Goal: Transaction & Acquisition: Purchase product/service

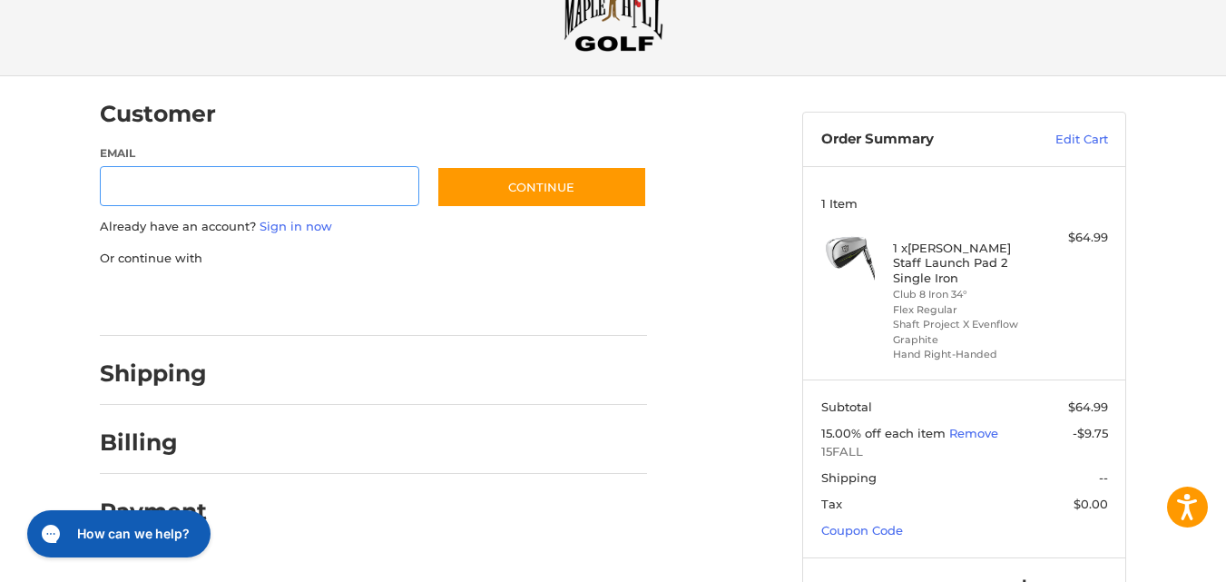
scroll to position [70, 0]
click at [309, 182] on input "Email" at bounding box center [259, 185] width 319 height 41
type input "**********"
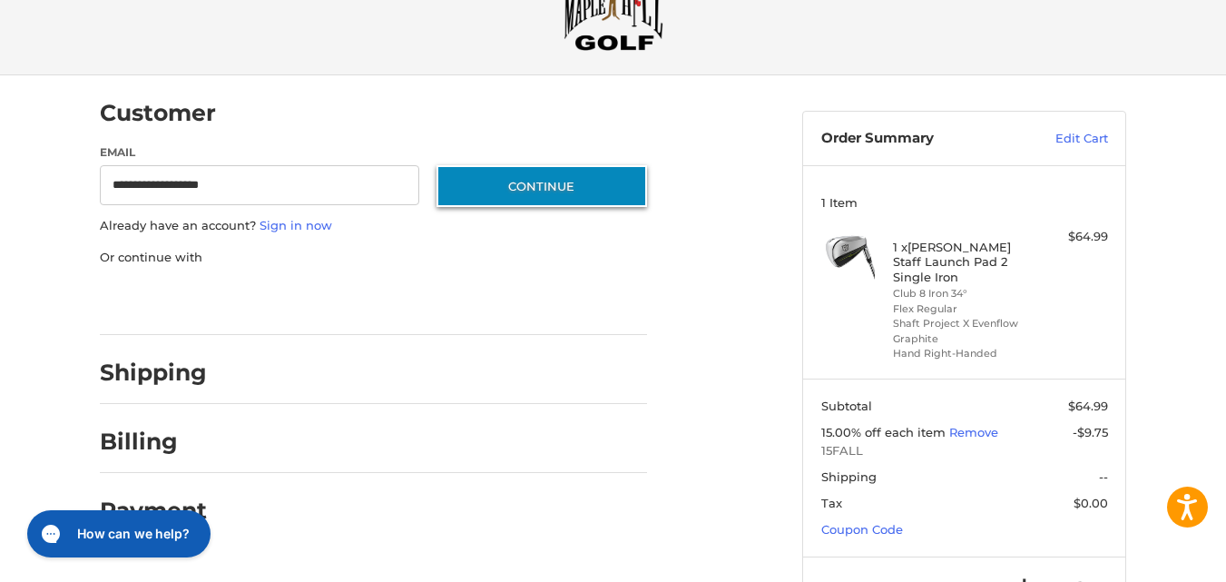
click at [465, 189] on button "Continue" at bounding box center [542, 186] width 211 height 42
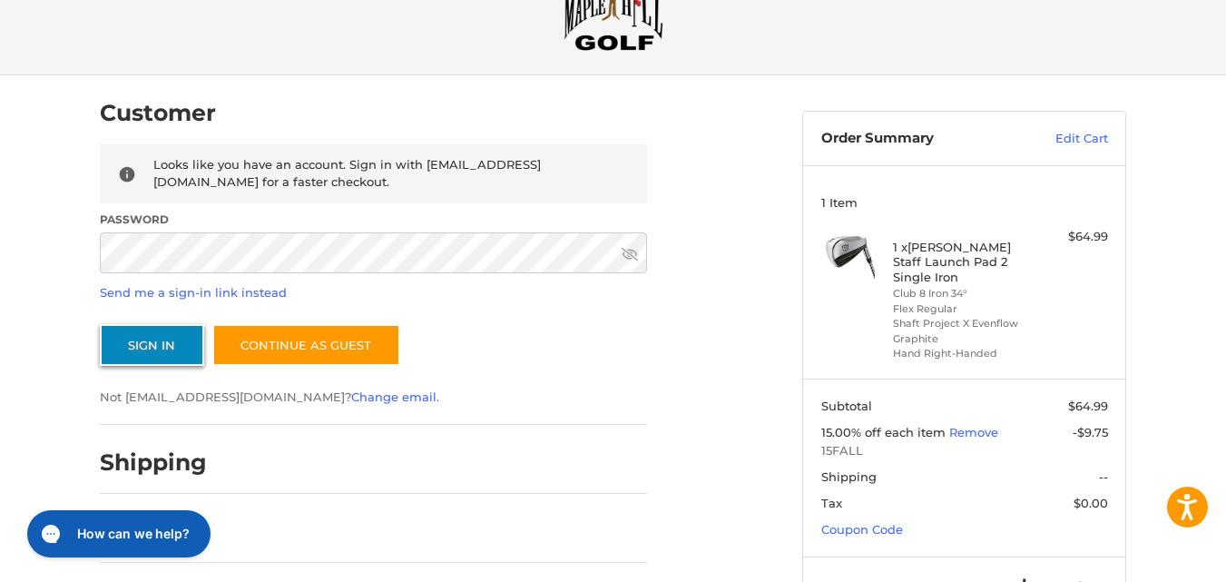
click at [173, 338] on button "Sign In" at bounding box center [152, 345] width 104 height 42
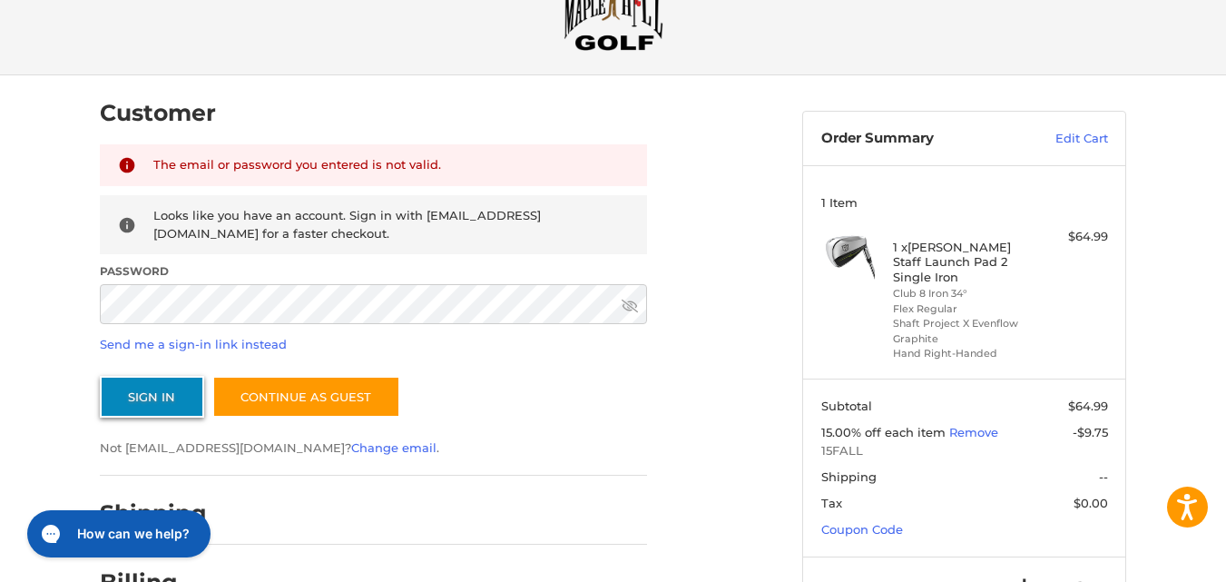
click at [140, 399] on button "Sign In" at bounding box center [152, 397] width 104 height 42
click at [161, 394] on button "Sign In" at bounding box center [152, 397] width 104 height 42
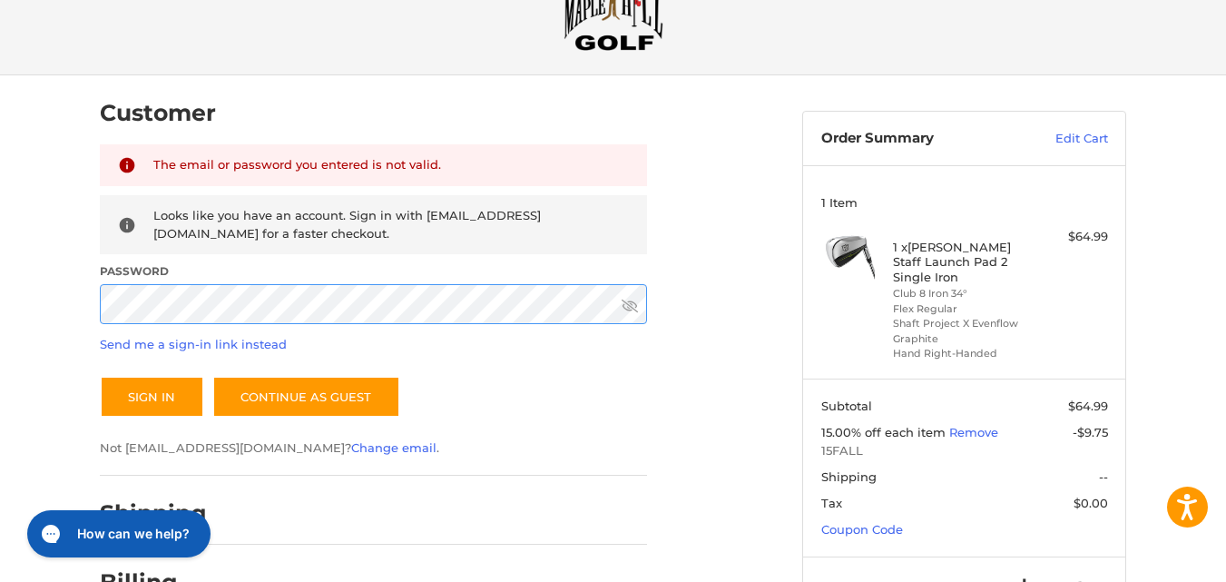
click at [100, 376] on button "Sign In" at bounding box center [152, 397] width 104 height 42
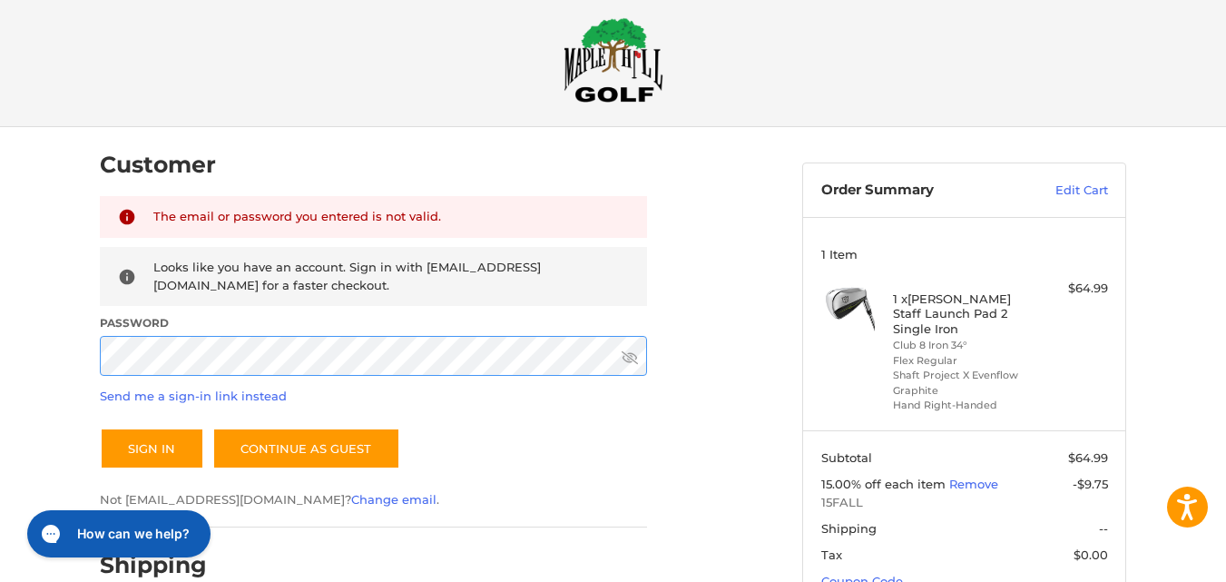
scroll to position [0, 0]
